Goal: Check status: Check status

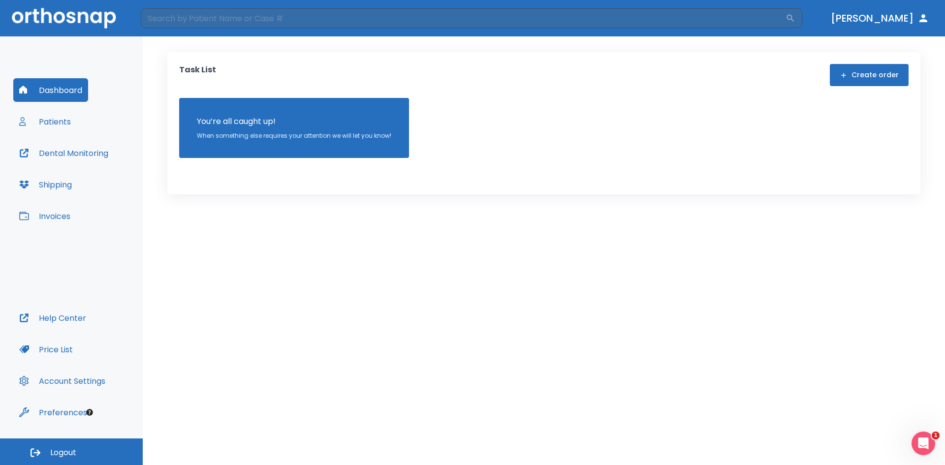
click at [69, 86] on button "Dashboard" at bounding box center [50, 90] width 75 height 24
click at [81, 20] on img at bounding box center [64, 18] width 104 height 20
click at [44, 123] on button "Patients" at bounding box center [44, 122] width 63 height 24
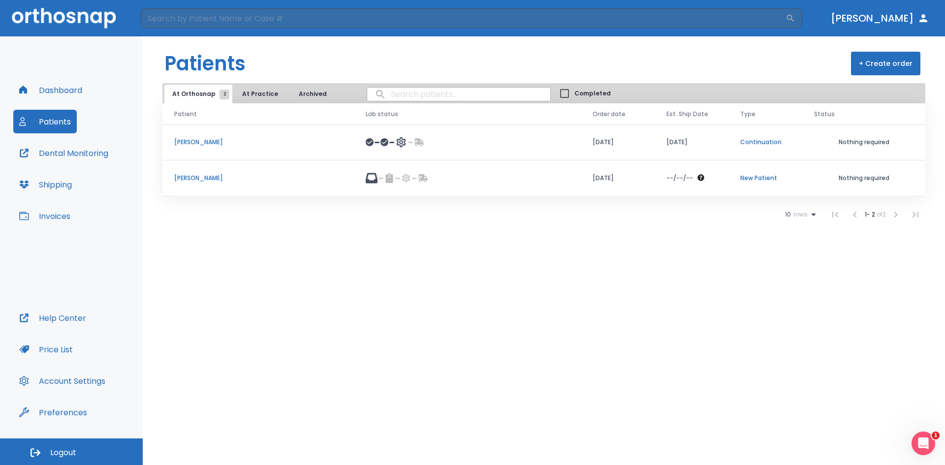
click at [556, 139] on div at bounding box center [467, 142] width 203 height 12
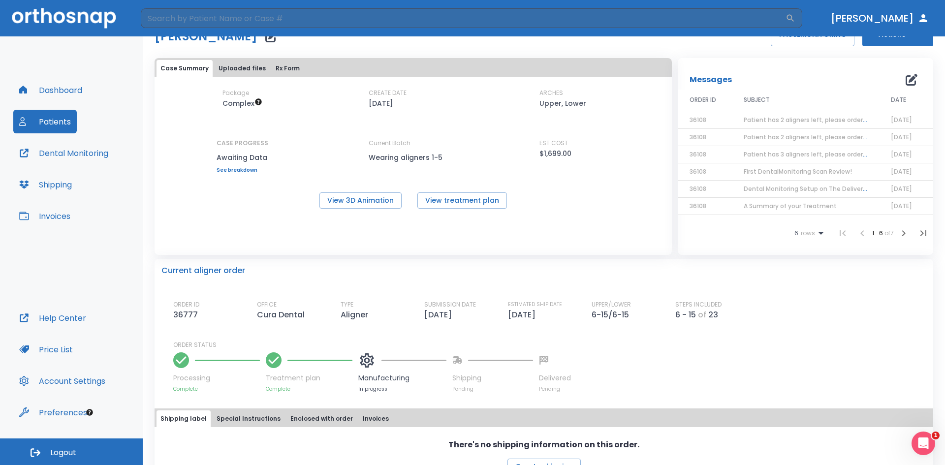
scroll to position [98, 0]
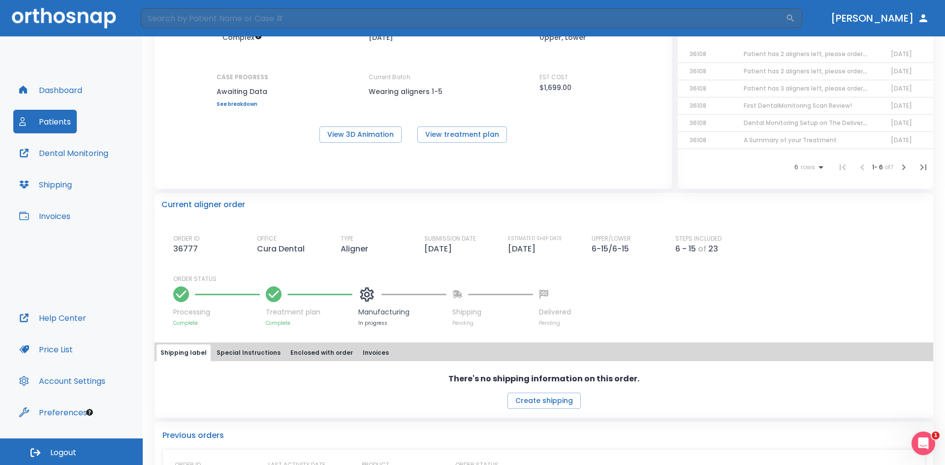
click at [287, 252] on p "Cura Dental" at bounding box center [283, 249] width 52 height 12
click at [404, 258] on div "ORDER ID 36777 OFFICE Cura Dental TYPE Aligner SUBMISSION DATE [DATE] ESTIMATED…" at bounding box center [549, 280] width 753 height 93
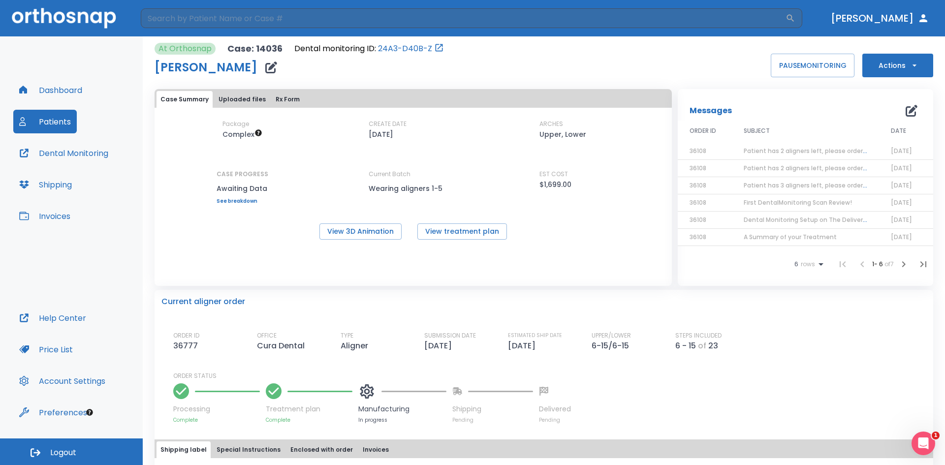
scroll to position [0, 0]
